Goal: Complete application form

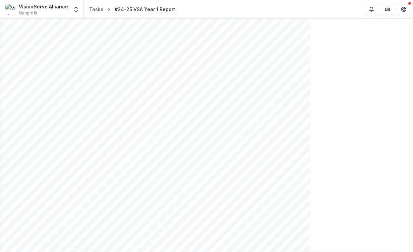
drag, startPoint x: 64, startPoint y: 215, endPoint x: 83, endPoint y: 218, distance: 19.7
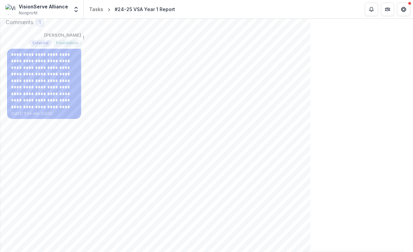
type input "********"
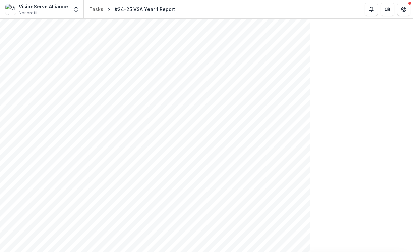
scroll to position [593, 0]
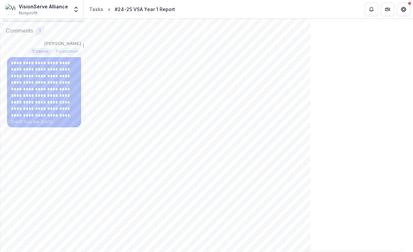
scroll to position [52, 0]
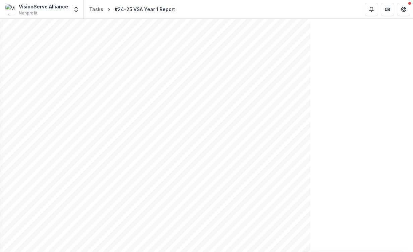
scroll to position [1544, 0]
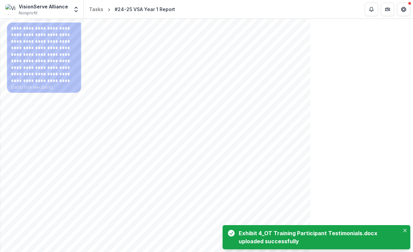
scroll to position [107, 0]
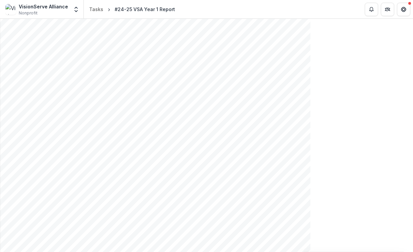
scroll to position [310, 0]
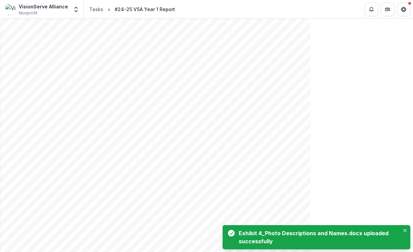
scroll to position [200, 0]
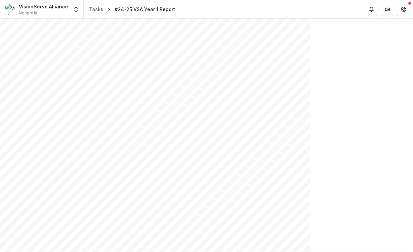
scroll to position [379, 0]
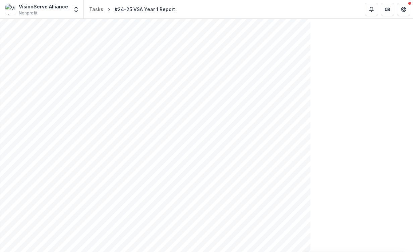
drag, startPoint x: 247, startPoint y: 240, endPoint x: 202, endPoint y: 225, distance: 48.0
drag, startPoint x: 99, startPoint y: 205, endPoint x: 41, endPoint y: 202, distance: 57.8
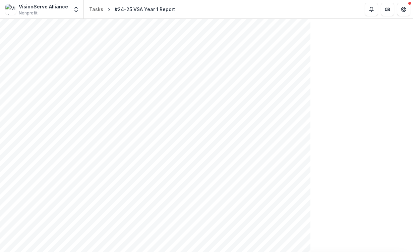
scroll to position [715, 0]
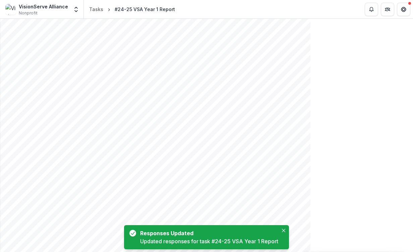
scroll to position [714, 0]
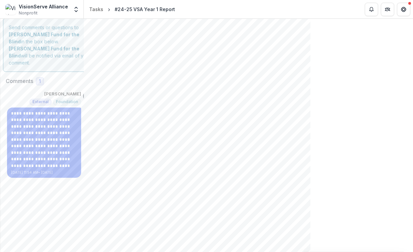
scroll to position [4, 0]
